Goal: Ask a question: Seek information or help from site administrators or community

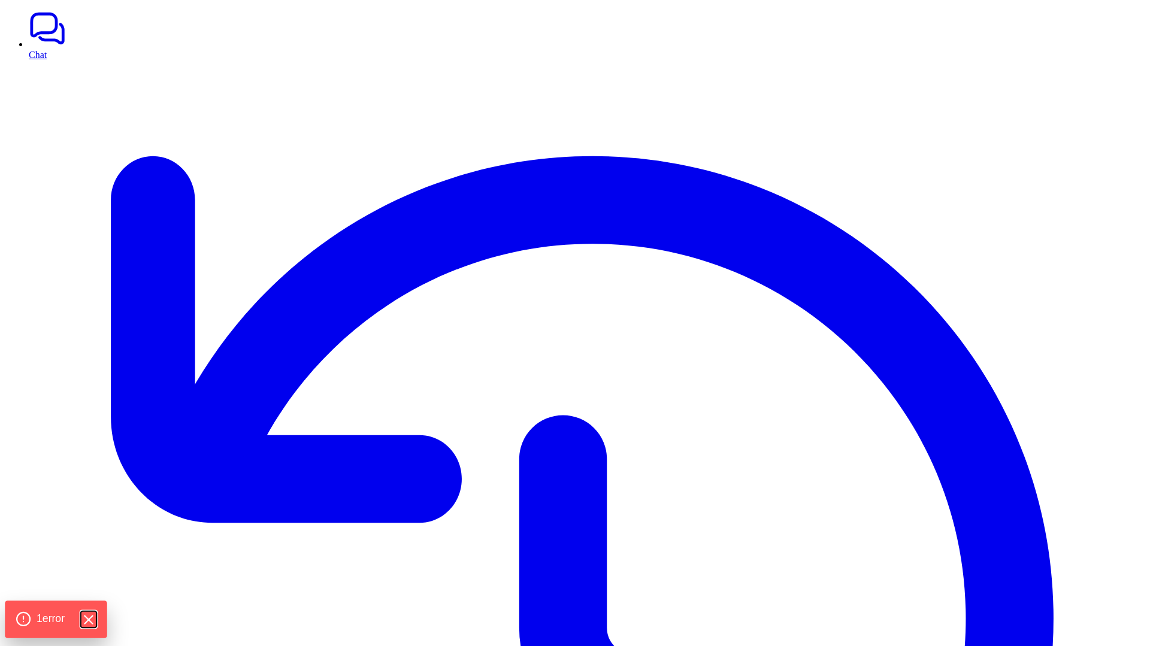
click at [91, 622] on icon "Hide Errors" at bounding box center [88, 620] width 16 height 16
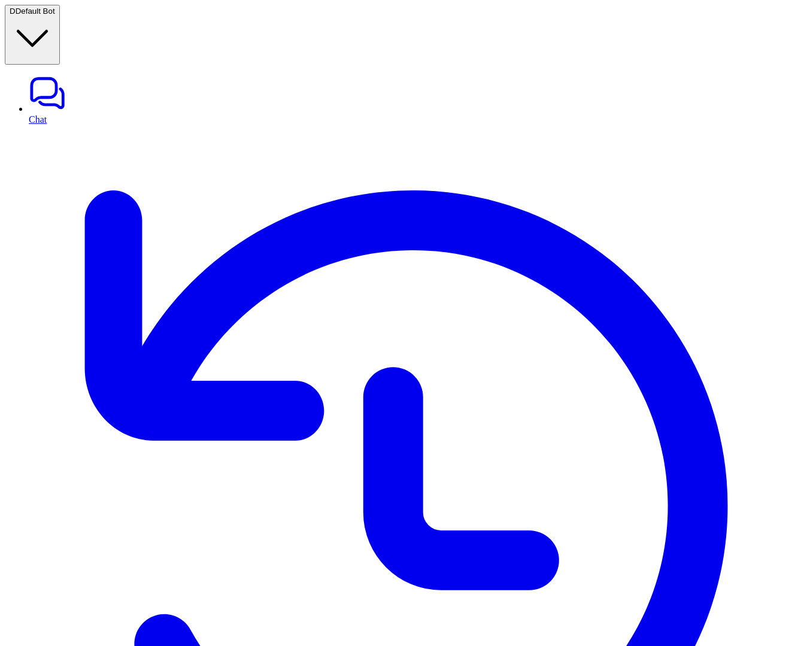
click at [41, 125] on link "History" at bounding box center [410, 512] width 762 height 775
click at [37, 125] on link "History" at bounding box center [410, 512] width 762 height 775
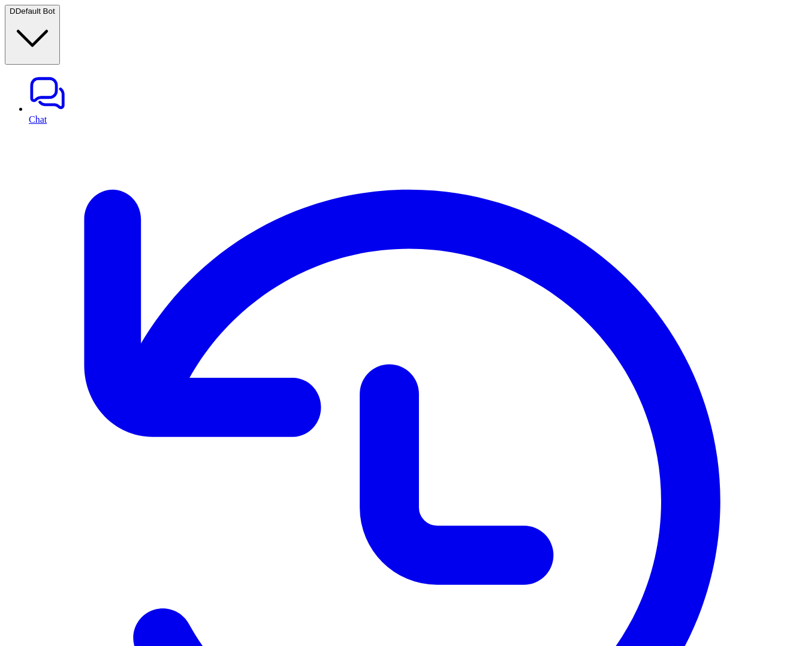
click at [35, 74] on link "Chat" at bounding box center [405, 99] width 753 height 50
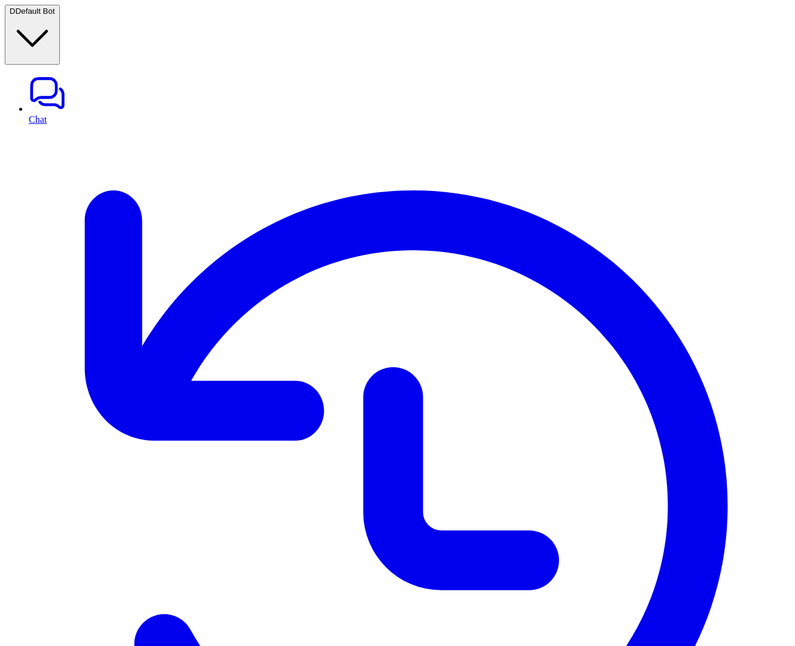
type textarea "**********"
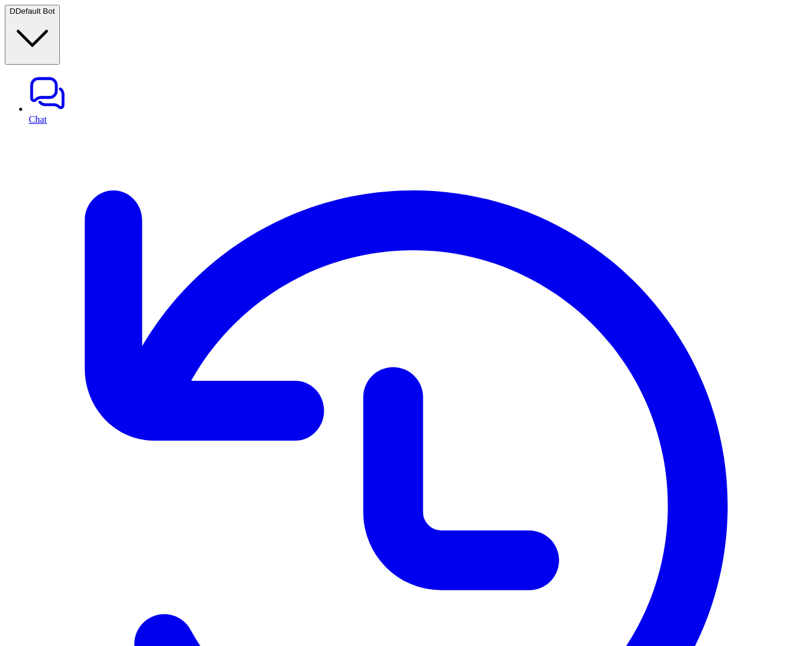
click at [37, 125] on link "History" at bounding box center [410, 512] width 762 height 775
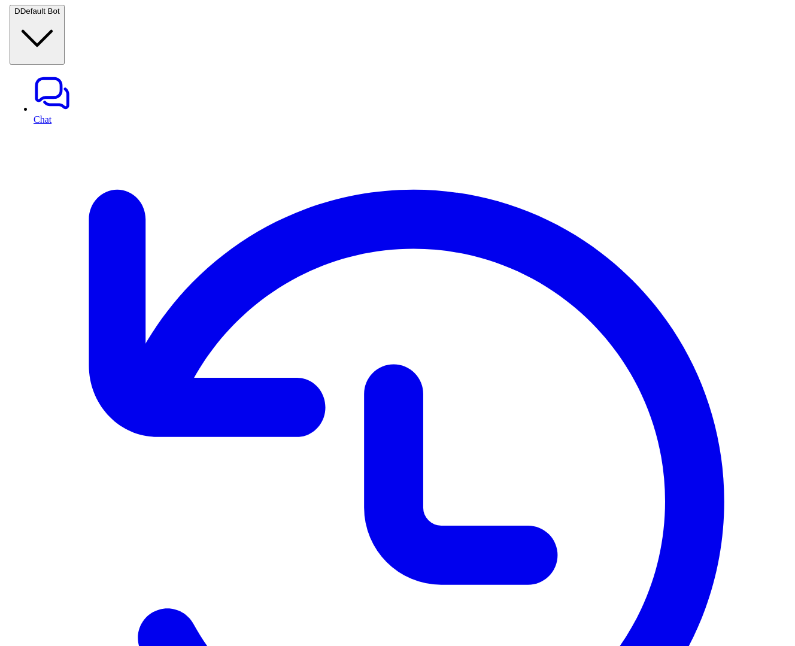
scroll to position [0, 324]
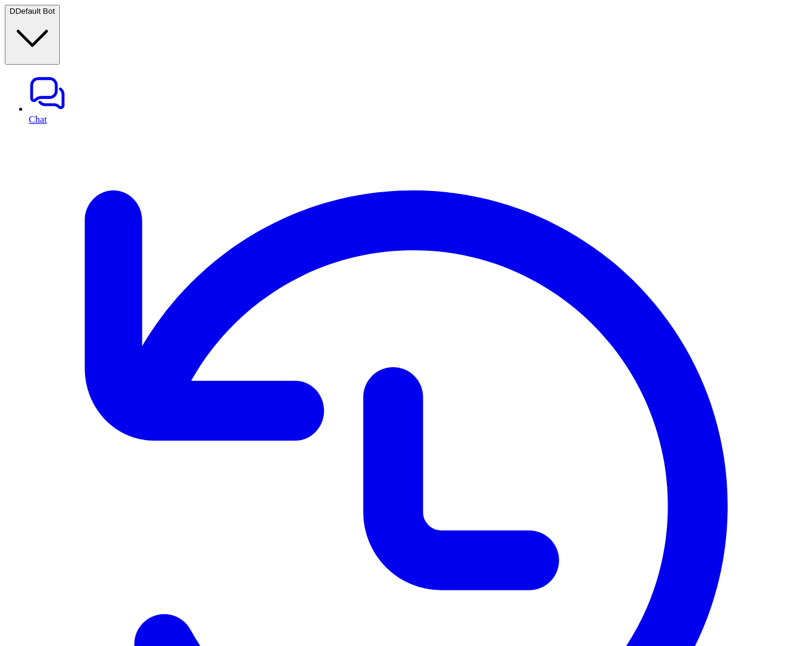
copy p "Gap in knowledge"
drag, startPoint x: 626, startPoint y: 361, endPoint x: 686, endPoint y: 362, distance: 59.9
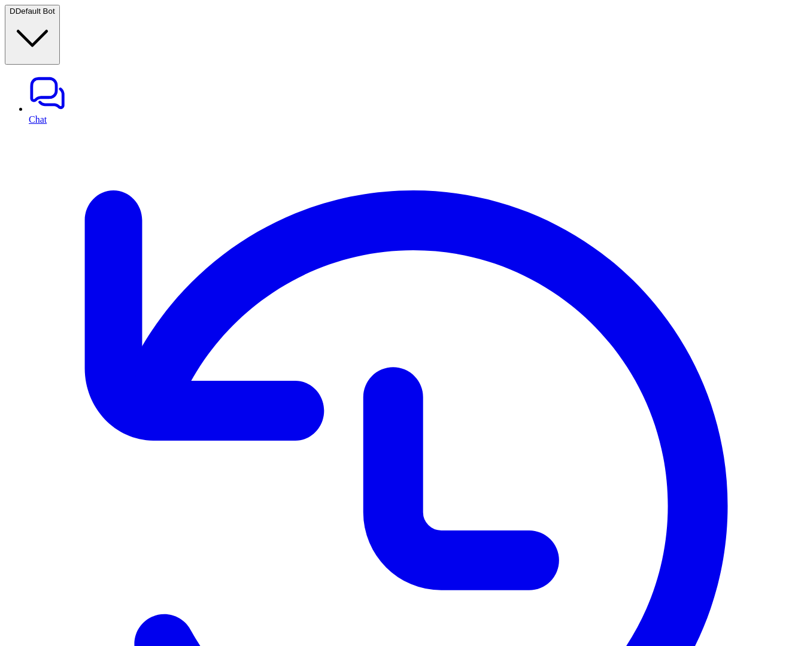
drag, startPoint x: 211, startPoint y: 198, endPoint x: 428, endPoint y: 301, distance: 240.4
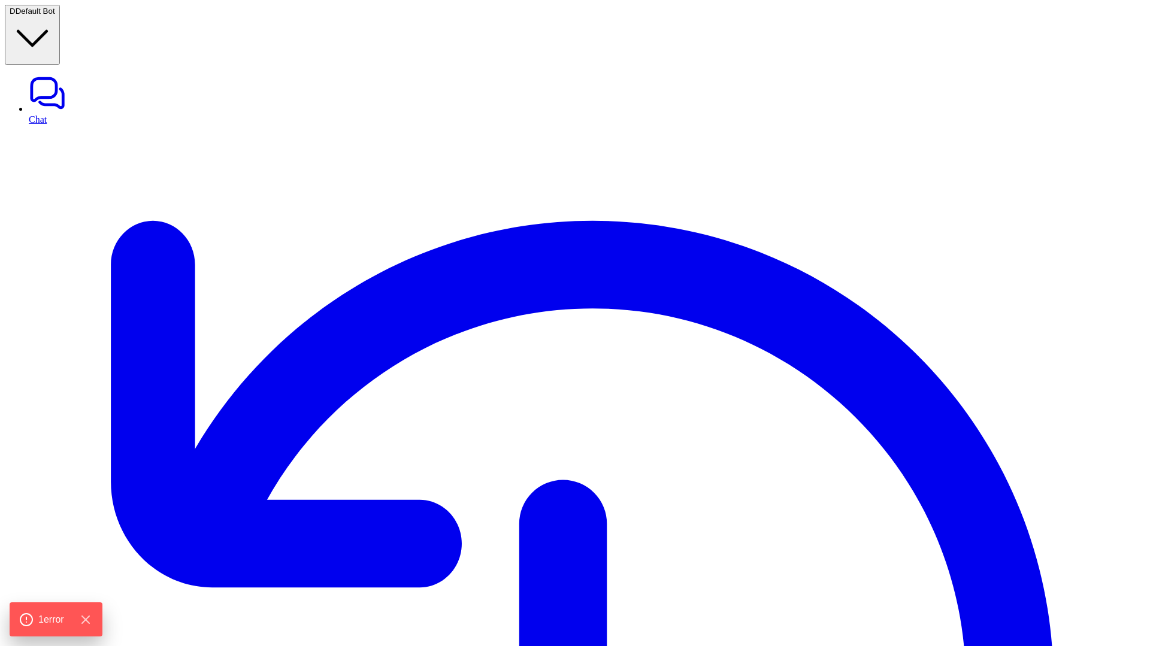
type textarea "**********"
click at [91, 619] on icon "Hide Errors" at bounding box center [88, 620] width 16 height 16
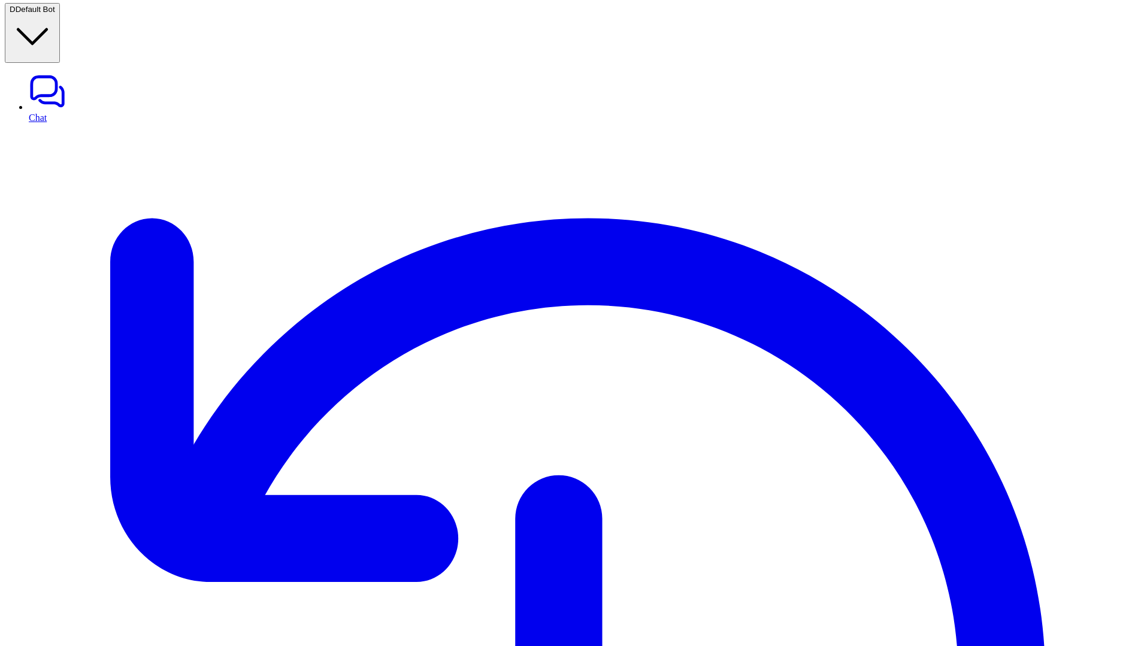
scroll to position [2, 0]
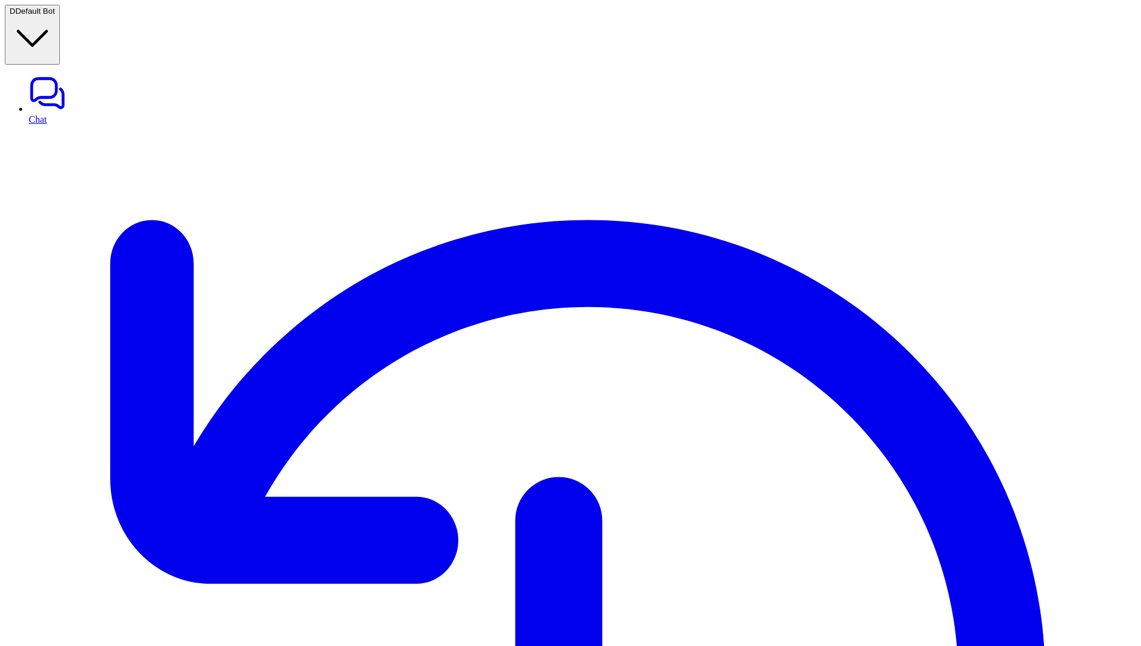
scroll to position [2, 0]
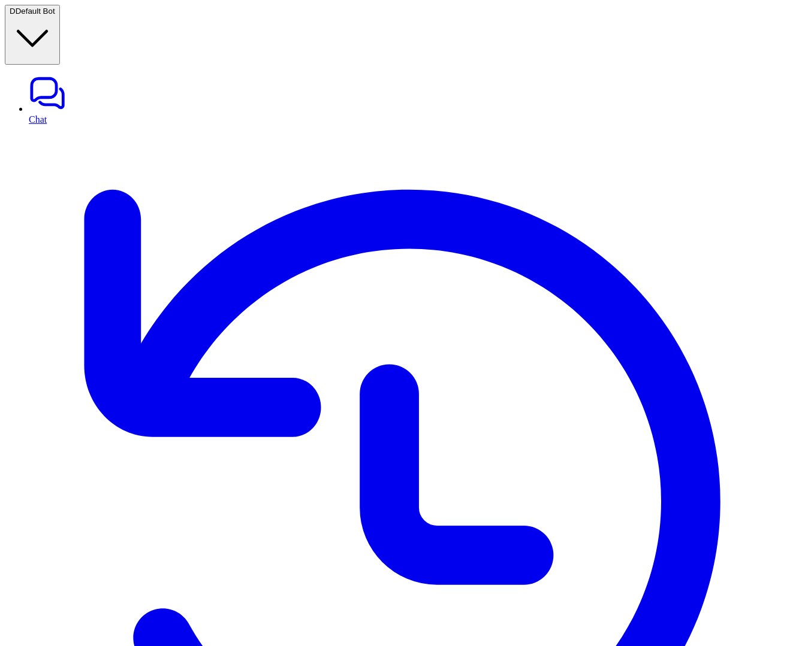
scroll to position [0, 225]
